Goal: Information Seeking & Learning: Understand process/instructions

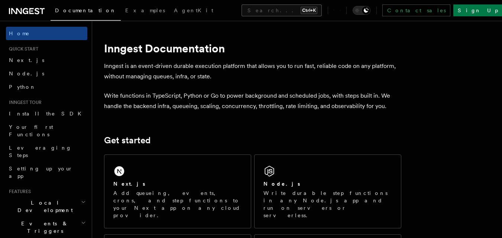
click at [246, 10] on button "Search... Ctrl+K" at bounding box center [281, 10] width 80 height 12
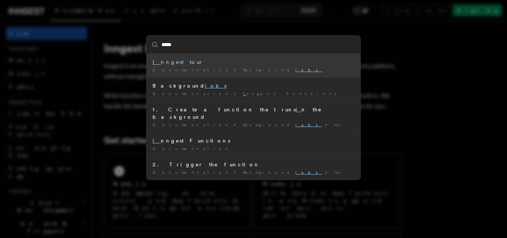
type input "******"
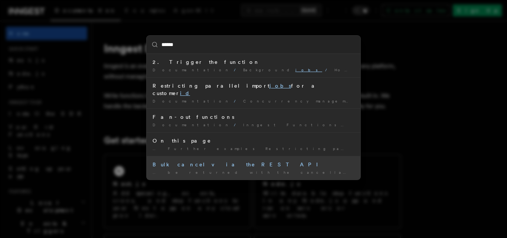
click at [187, 161] on div "Bulk cancel via the REST API" at bounding box center [254, 164] width 202 height 7
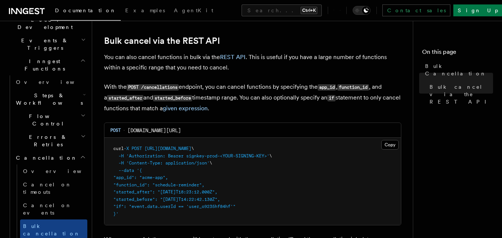
scroll to position [186, 0]
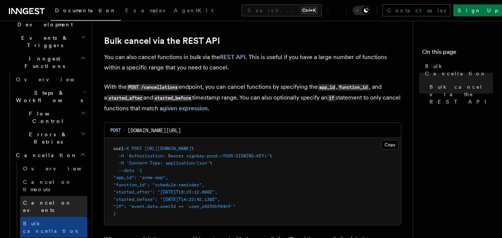
click at [42, 200] on span "Cancel on events" at bounding box center [47, 206] width 49 height 13
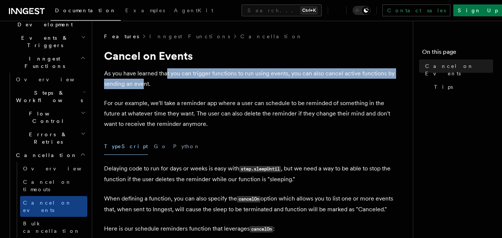
drag, startPoint x: 167, startPoint y: 72, endPoint x: 143, endPoint y: 85, distance: 27.8
click at [143, 85] on p "As you have learned that you can trigger functions to run using events, you can…" at bounding box center [252, 78] width 297 height 21
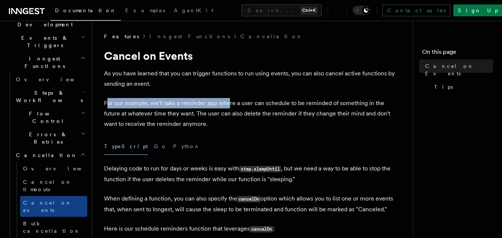
drag, startPoint x: 107, startPoint y: 103, endPoint x: 227, endPoint y: 101, distance: 120.0
click at [227, 101] on p "For our example, we'll take a reminder app where a user can schedule to be remi…" at bounding box center [252, 113] width 297 height 31
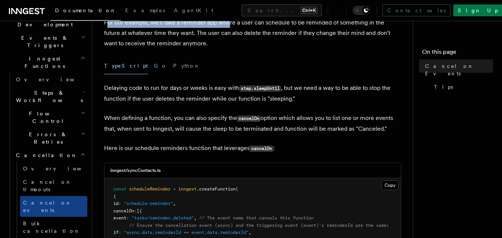
scroll to position [149, 0]
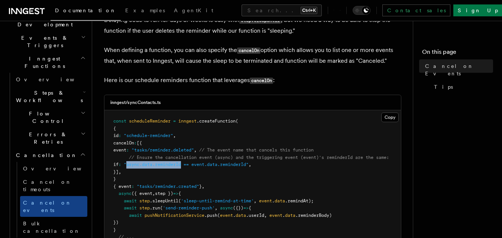
drag, startPoint x: 143, startPoint y: 165, endPoint x: 198, endPoint y: 164, distance: 55.4
click at [198, 164] on span ""async.data.reminderId == event.data.reminderId"" at bounding box center [186, 164] width 125 height 5
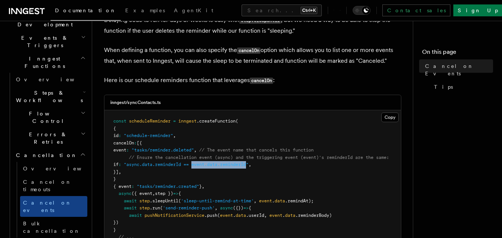
drag, startPoint x: 266, startPoint y: 163, endPoint x: 209, endPoint y: 163, distance: 56.8
click at [209, 163] on span ""async.data.reminderId == event.data.reminderId"" at bounding box center [186, 164] width 125 height 5
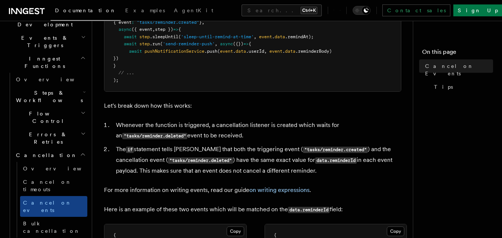
scroll to position [334, 0]
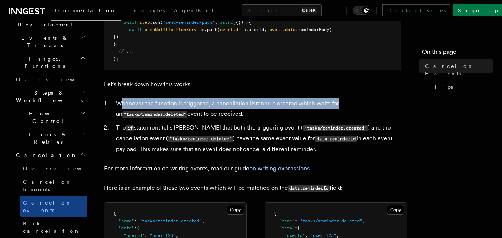
drag, startPoint x: 120, startPoint y: 107, endPoint x: 335, endPoint y: 112, distance: 215.2
click at [335, 112] on li "Whenever the function is triggered, a cancellation listener is created which wa…" at bounding box center [258, 108] width 288 height 21
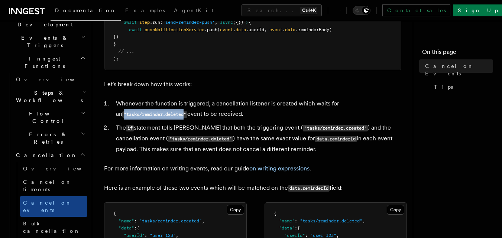
drag, startPoint x: 179, startPoint y: 121, endPoint x: 116, endPoint y: 114, distance: 63.8
click at [116, 114] on li "Whenever the function is triggered, a cancellation listener is created which wa…" at bounding box center [258, 108] width 288 height 21
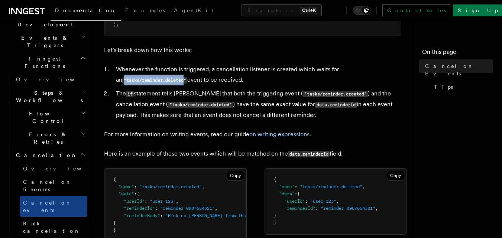
scroll to position [372, 0]
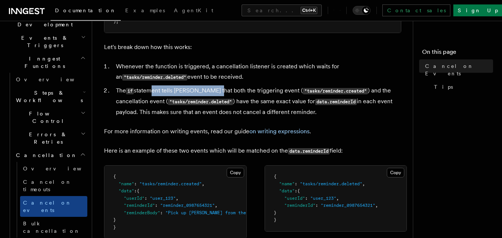
drag, startPoint x: 148, startPoint y: 94, endPoint x: 214, endPoint y: 94, distance: 66.1
click at [214, 94] on li "The if statement tells Inngest that both the triggering event ( "tasks/reminder…" at bounding box center [258, 101] width 288 height 32
drag, startPoint x: 253, startPoint y: 94, endPoint x: 269, endPoint y: 95, distance: 16.8
click at [269, 95] on li "The if statement tells Inngest that both the triggering event ( "tasks/reminder…" at bounding box center [258, 101] width 288 height 32
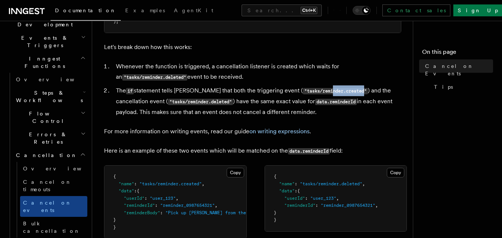
drag, startPoint x: 342, startPoint y: 98, endPoint x: 308, endPoint y: 97, distance: 34.2
click at [308, 94] on code ""tasks/reminder.created"" at bounding box center [335, 91] width 65 height 6
drag, startPoint x: 139, startPoint y: 107, endPoint x: 191, endPoint y: 107, distance: 52.4
click at [191, 105] on code ""tasks/reminder.deleted"" at bounding box center [200, 102] width 65 height 6
drag, startPoint x: 213, startPoint y: 107, endPoint x: 275, endPoint y: 109, distance: 62.8
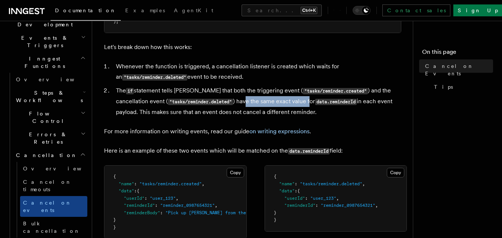
click at [275, 109] on li "The if statement tells Inngest that both the triggering event ( "tasks/reminder…" at bounding box center [258, 101] width 288 height 32
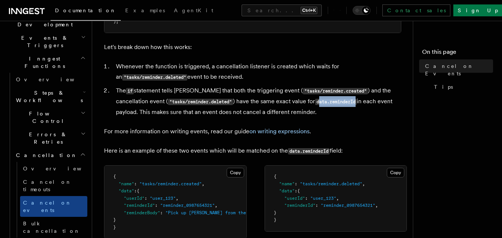
drag, startPoint x: 287, startPoint y: 107, endPoint x: 324, endPoint y: 107, distance: 36.8
click at [324, 105] on code "data.reminderId" at bounding box center [336, 102] width 42 height 6
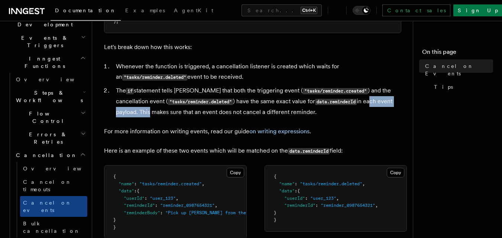
drag, startPoint x: 335, startPoint y: 106, endPoint x: 396, endPoint y: 106, distance: 60.6
click at [396, 106] on li "The if statement tells Inngest that both the triggering event ( "tasks/reminder…" at bounding box center [258, 101] width 288 height 32
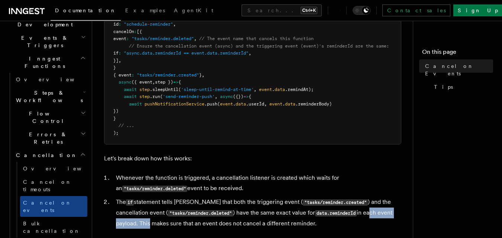
scroll to position [186, 0]
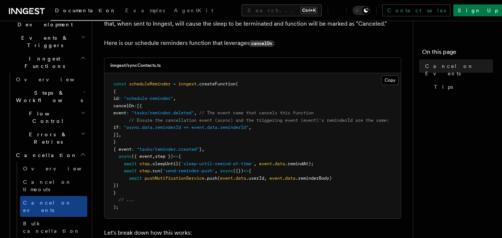
drag, startPoint x: 150, startPoint y: 107, endPoint x: 130, endPoint y: 134, distance: 34.6
click at [130, 134] on code "const scheduleReminder = inngest .createFunction ( { id : "schedule-reminder" ,…" at bounding box center [251, 145] width 276 height 129
drag, startPoint x: 118, startPoint y: 90, endPoint x: 223, endPoint y: 152, distance: 121.9
click at [223, 152] on pre "const scheduleReminder = inngest .createFunction ( { id : "schedule-reminder" ,…" at bounding box center [252, 145] width 296 height 145
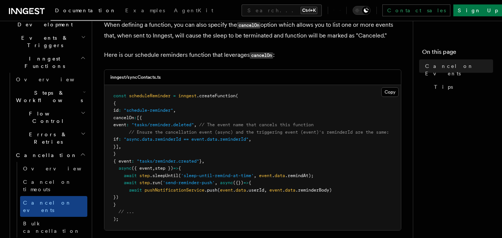
scroll to position [173, 0]
click at [137, 129] on pre "const scheduleReminder = inngest .createFunction ( { id : "schedule-reminder" ,…" at bounding box center [252, 157] width 296 height 145
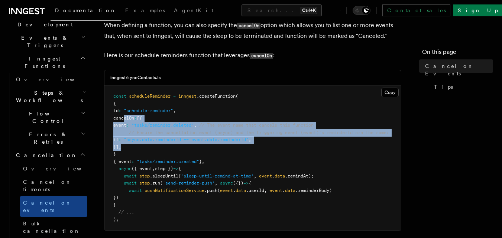
drag, startPoint x: 124, startPoint y: 118, endPoint x: 131, endPoint y: 146, distance: 29.1
click at [131, 146] on code "const scheduleReminder = inngest .createFunction ( { id : "schedule-reminder" ,…" at bounding box center [251, 158] width 276 height 129
click at [126, 118] on span "cancelOn" at bounding box center [123, 118] width 21 height 5
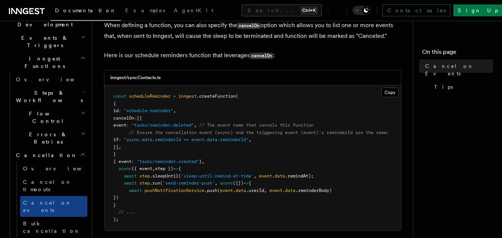
drag, startPoint x: 124, startPoint y: 118, endPoint x: 129, endPoint y: 147, distance: 29.4
click at [129, 147] on code "const scheduleReminder = inngest .createFunction ( { id : "schedule-reminder" ,…" at bounding box center [251, 158] width 276 height 129
copy code "cancelOn : [{ event : "tasks/reminder.deleted" , // The event name that cancels…"
